Goal: Information Seeking & Learning: Learn about a topic

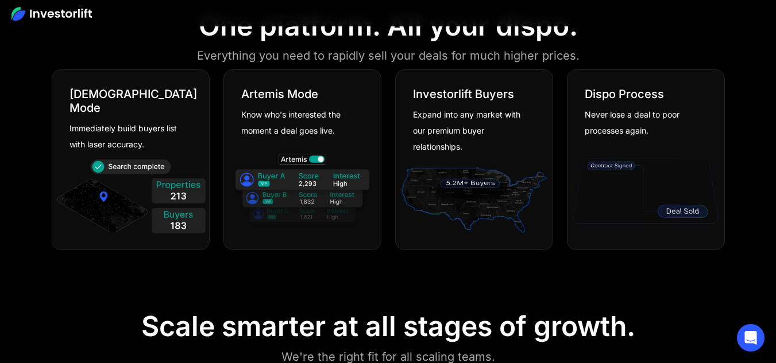
scroll to position [638, 0]
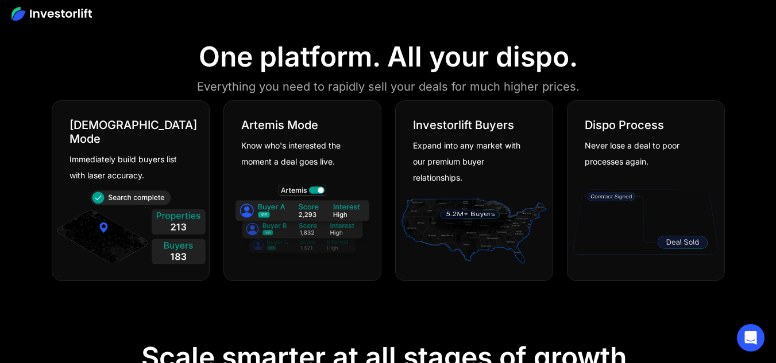
scroll to position [0, 0]
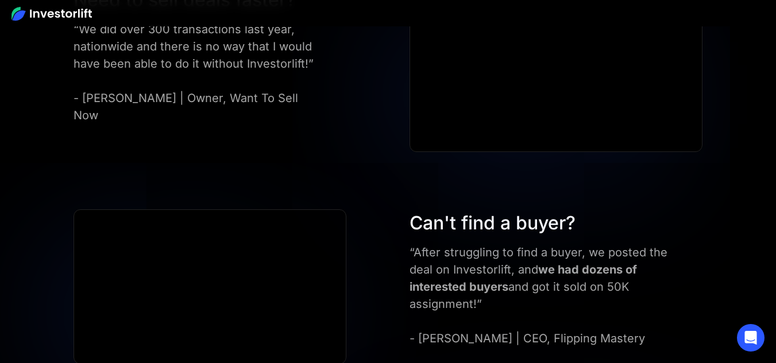
scroll to position [3210, 0]
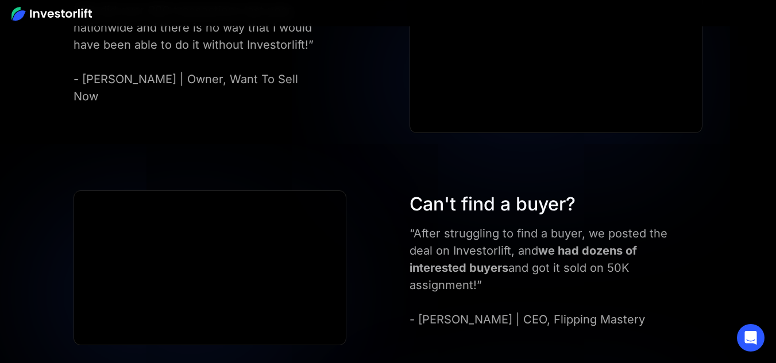
drag, startPoint x: 781, startPoint y: 22, endPoint x: 781, endPoint y: 225, distance: 202.6
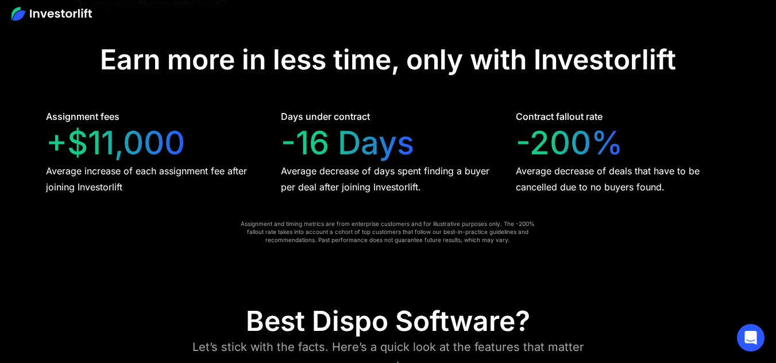
scroll to position [0, 0]
